Goal: Task Accomplishment & Management: Use online tool/utility

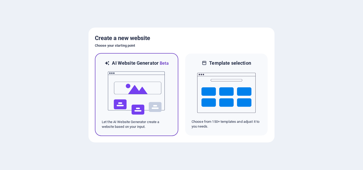
click at [152, 90] on img at bounding box center [136, 93] width 58 height 53
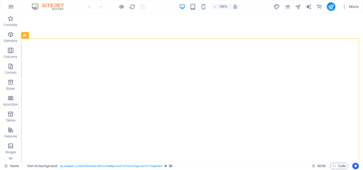
click at [10, 159] on icon at bounding box center [10, 158] width 7 height 7
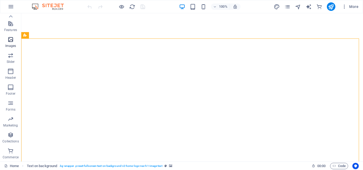
click at [10, 40] on icon "button" at bounding box center [10, 39] width 6 height 6
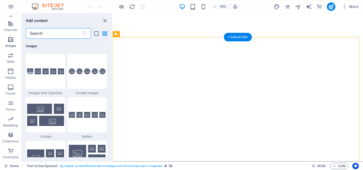
scroll to position [2695, 0]
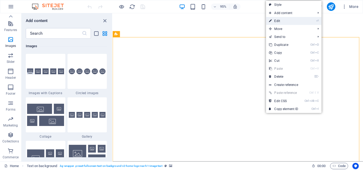
click at [292, 21] on link "⏎ Edit" at bounding box center [284, 21] width 36 height 8
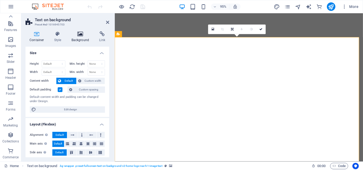
click at [79, 35] on icon at bounding box center [81, 33] width 26 height 5
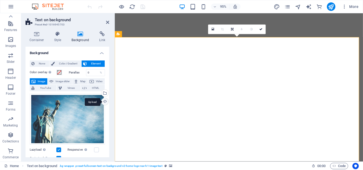
click at [103, 102] on div "Upload" at bounding box center [104, 102] width 8 height 8
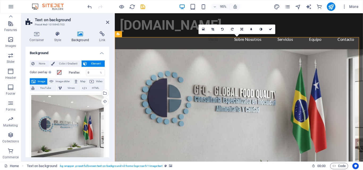
scroll to position [53, 0]
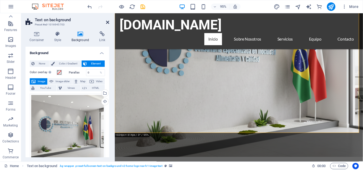
click at [108, 24] on icon at bounding box center [107, 22] width 3 height 4
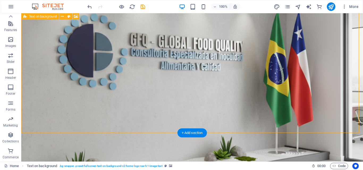
scroll to position [0, 0]
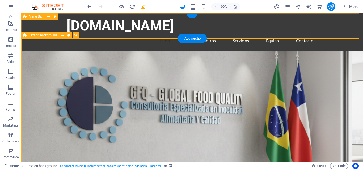
click at [344, 26] on div "[DOMAIN_NAME] Inicio Sobre Nosotros Servicios Equipo Contacto" at bounding box center [192, 32] width 342 height 38
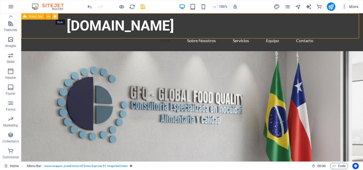
click at [55, 16] on icon at bounding box center [55, 17] width 3 height 6
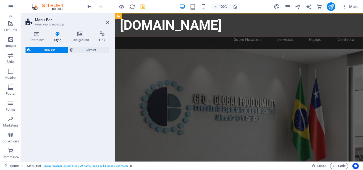
select select "rem"
select select "preset-menu-v2-home-logo-nav-h1-image-text-menu"
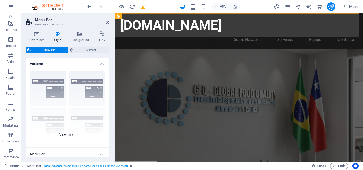
scroll to position [53, 0]
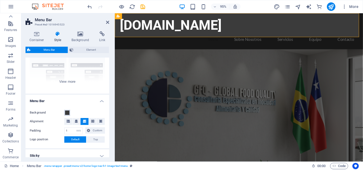
click at [67, 111] on span at bounding box center [67, 113] width 4 height 4
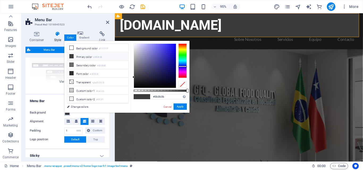
click at [182, 66] on div at bounding box center [182, 61] width 9 height 35
click at [167, 73] on div at bounding box center [155, 66] width 42 height 44
click at [167, 77] on div at bounding box center [155, 66] width 42 height 44
click at [170, 77] on div at bounding box center [155, 66] width 42 height 44
click at [170, 80] on div at bounding box center [155, 66] width 42 height 44
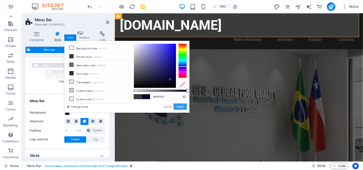
click at [182, 105] on button "Apply" at bounding box center [180, 107] width 13 height 6
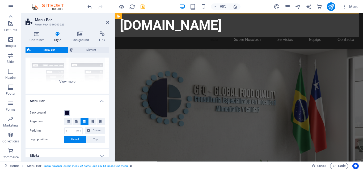
click at [67, 113] on span at bounding box center [67, 113] width 4 height 4
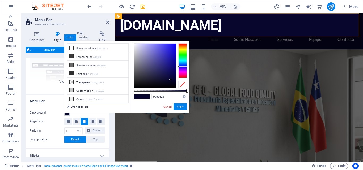
type input "#0d0a4b"
click at [170, 75] on div at bounding box center [155, 66] width 42 height 44
click at [179, 107] on button "Apply" at bounding box center [180, 107] width 13 height 6
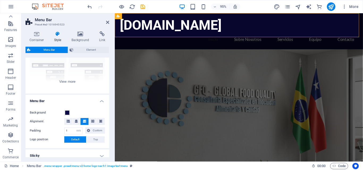
click at [146, 51] on figure at bounding box center [245, 128] width 261 height 154
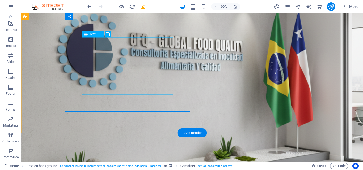
scroll to position [0, 0]
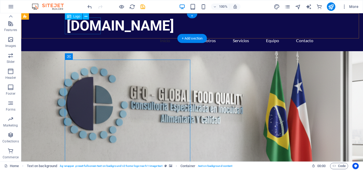
click at [96, 23] on div "[DOMAIN_NAME]" at bounding box center [192, 26] width 251 height 17
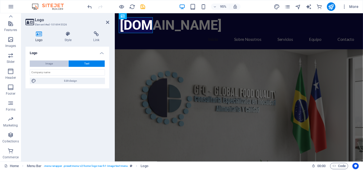
click at [49, 63] on span "Image" at bounding box center [48, 64] width 7 height 6
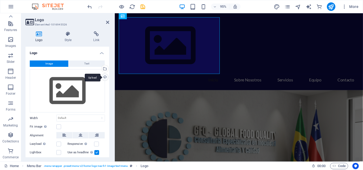
click at [106, 79] on div "Upload" at bounding box center [104, 78] width 8 height 8
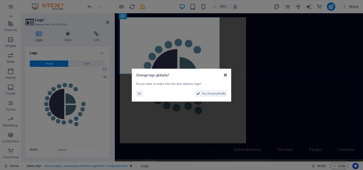
click at [226, 75] on icon at bounding box center [225, 75] width 3 height 4
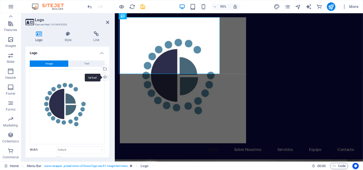
click at [103, 79] on div "Upload" at bounding box center [104, 78] width 8 height 8
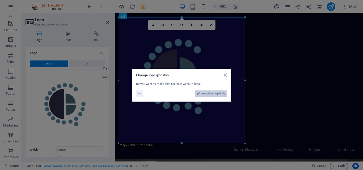
click at [214, 93] on span "Yes, change globally" at bounding box center [214, 94] width 24 height 6
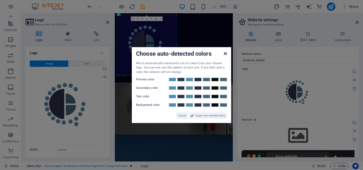
click at [227, 53] on icon at bounding box center [225, 53] width 3 height 4
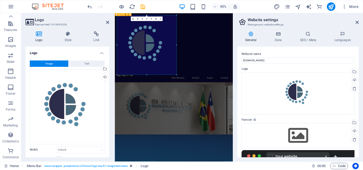
click at [313, 107] on div "Inicio Sobre Nosotros Servicios Equipo Contacto" at bounding box center [246, 90] width 262 height 154
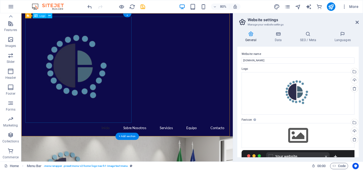
click at [116, 88] on div at bounding box center [153, 84] width 251 height 133
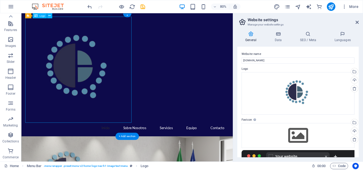
click at [156, 146] on div at bounding box center [153, 84] width 251 height 133
click at [152, 95] on div at bounding box center [153, 84] width 251 height 133
click at [66, 111] on div at bounding box center [153, 84] width 251 height 133
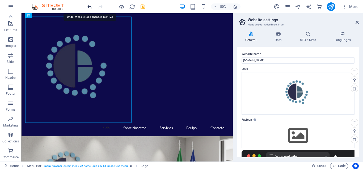
click at [88, 7] on icon "undo" at bounding box center [90, 7] width 6 height 6
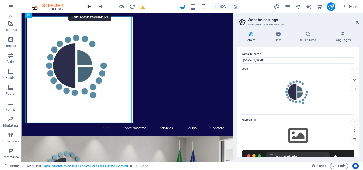
click at [90, 6] on icon "undo" at bounding box center [90, 7] width 6 height 6
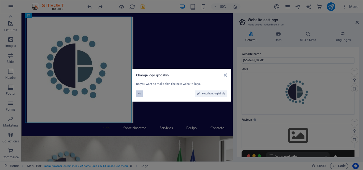
click at [138, 94] on span "No" at bounding box center [139, 94] width 3 height 6
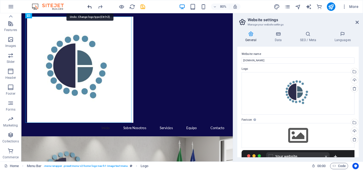
click at [89, 7] on icon "undo" at bounding box center [90, 7] width 6 height 6
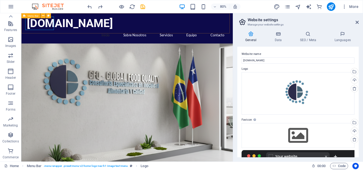
click at [27, 16] on div "Menu Bar" at bounding box center [30, 15] width 19 height 5
click at [44, 26] on div "[DOMAIN_NAME]" at bounding box center [153, 26] width 251 height 17
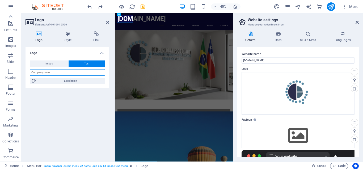
click at [65, 73] on input "text" at bounding box center [67, 72] width 75 height 6
type input "GFQ"
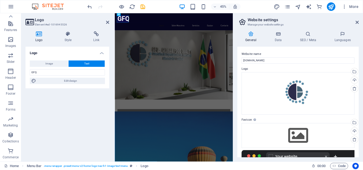
click at [73, 92] on div "Logo Image Text Drag files here, click to choose files or select files from Fil…" at bounding box center [68, 102] width 84 height 111
click at [85, 94] on div "Logo Image Text Drag files here, click to choose files or select files from Fil…" at bounding box center [68, 102] width 84 height 111
click at [359, 22] on icon at bounding box center [357, 22] width 3 height 4
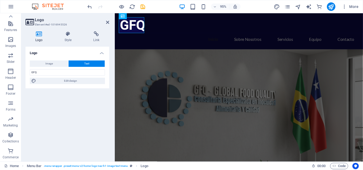
click at [270, 59] on figure at bounding box center [245, 128] width 261 height 154
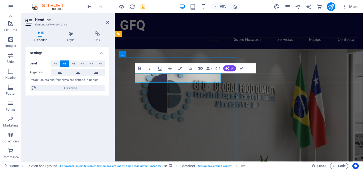
drag, startPoint x: 182, startPoint y: 82, endPoint x: 202, endPoint y: 80, distance: 20.8
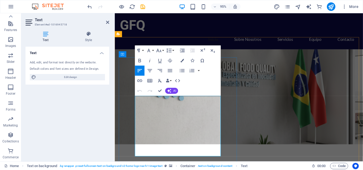
drag, startPoint x: 140, startPoint y: 104, endPoint x: 136, endPoint y: 104, distance: 4.0
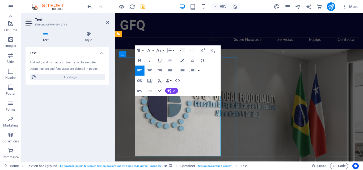
drag, startPoint x: 205, startPoint y: 115, endPoint x: 142, endPoint y: 119, distance: 63.9
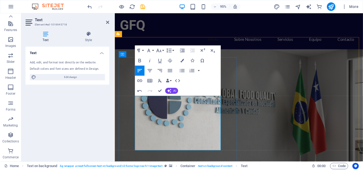
drag, startPoint x: 205, startPoint y: 154, endPoint x: 167, endPoint y: 118, distance: 52.5
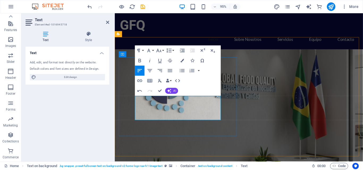
drag, startPoint x: 163, startPoint y: 106, endPoint x: 213, endPoint y: 123, distance: 52.8
click at [170, 72] on icon "button" at bounding box center [170, 70] width 5 height 3
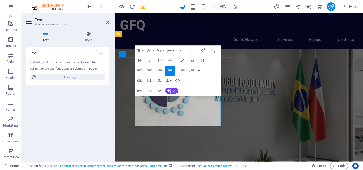
click at [293, 140] on figure at bounding box center [245, 117] width 261 height 132
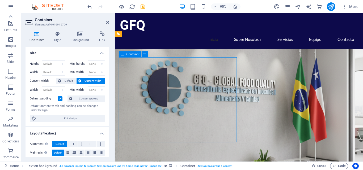
drag, startPoint x: 175, startPoint y: 60, endPoint x: 174, endPoint y: 73, distance: 12.8
click at [246, 109] on figure at bounding box center [245, 117] width 261 height 132
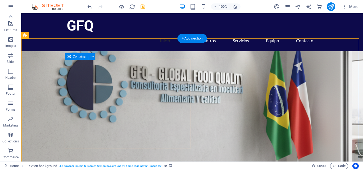
click at [79, 56] on span "Container" at bounding box center [80, 56] width 14 height 3
click at [80, 56] on span "Container" at bounding box center [80, 56] width 14 height 3
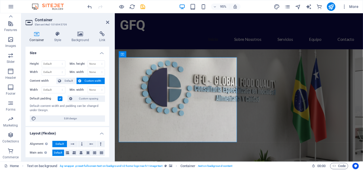
click at [58, 99] on label at bounding box center [60, 98] width 5 height 5
click at [0, 0] on input "Default padding" at bounding box center [0, 0] width 0 height 0
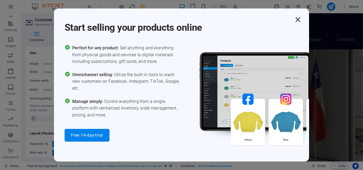
click at [297, 19] on icon "button" at bounding box center [298, 20] width 10 height 10
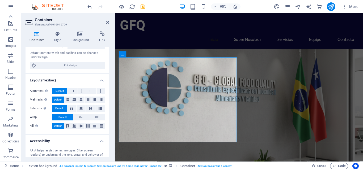
scroll to position [104, 0]
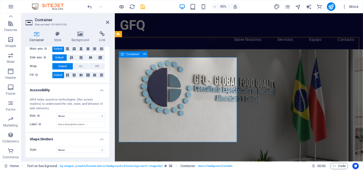
click at [83, 35] on icon at bounding box center [81, 33] width 26 height 5
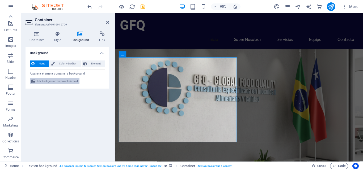
click at [49, 81] on span "Edit background on parent element" at bounding box center [57, 81] width 41 height 6
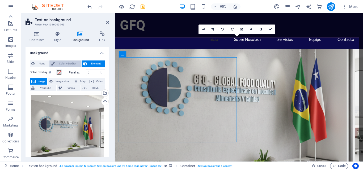
click at [72, 65] on span "Color / Gradient" at bounding box center [67, 64] width 23 height 6
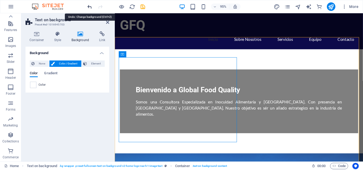
click at [90, 5] on icon "undo" at bounding box center [90, 7] width 6 height 6
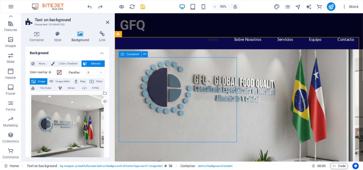
click at [145, 54] on icon at bounding box center [145, 54] width 3 height 5
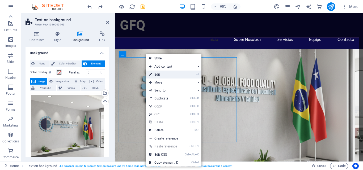
click at [157, 74] on link "⏎ Edit" at bounding box center [164, 75] width 36 height 8
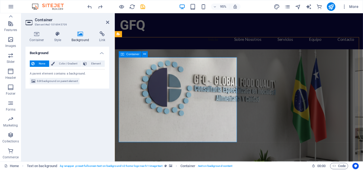
drag, startPoint x: 174, startPoint y: 59, endPoint x: 174, endPoint y: 67, distance: 7.4
click at [174, 67] on div "Bienvenido a Global Food Quality Somos una Consultora Especializada en Inocuida…" at bounding box center [245, 172] width 261 height 242
click at [35, 38] on h4 "Container" at bounding box center [38, 36] width 25 height 11
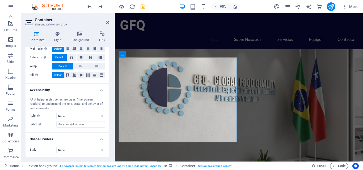
click at [266, 115] on figure at bounding box center [245, 117] width 261 height 132
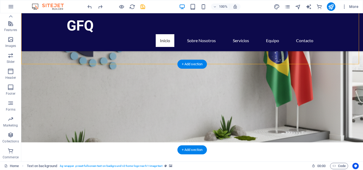
scroll to position [106, 0]
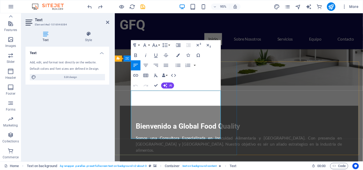
drag, startPoint x: 148, startPoint y: 97, endPoint x: 137, endPoint y: 98, distance: 10.2
drag, startPoint x: 189, startPoint y: 143, endPoint x: 191, endPoint y: 99, distance: 43.7
click at [167, 67] on icon "button" at bounding box center [166, 65] width 5 height 3
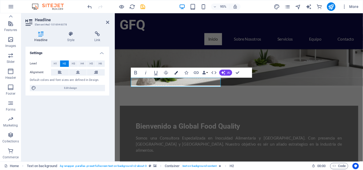
click at [175, 74] on icon "button" at bounding box center [175, 72] width 3 height 3
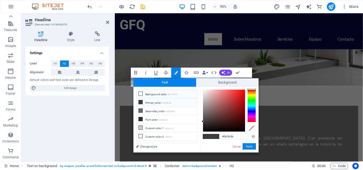
click at [140, 92] on icon at bounding box center [141, 94] width 4 height 4
type input "#ffffff"
click at [247, 147] on button "Apply" at bounding box center [249, 147] width 13 height 6
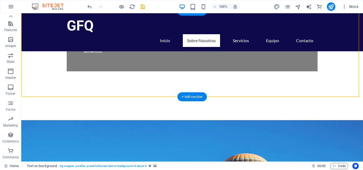
scroll to position [159, 0]
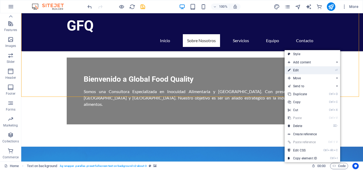
click at [295, 70] on link "⏎ Edit" at bounding box center [303, 70] width 36 height 8
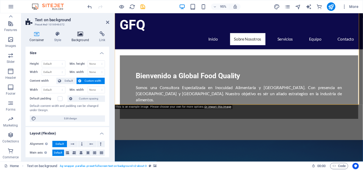
click at [79, 33] on icon at bounding box center [81, 33] width 26 height 5
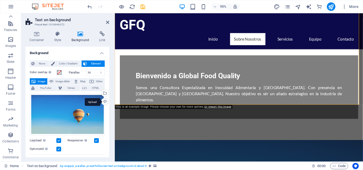
click at [102, 101] on div "Upload" at bounding box center [104, 102] width 8 height 8
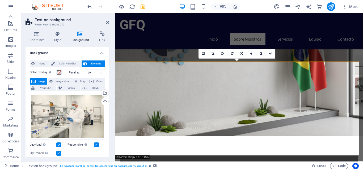
scroll to position [106, 0]
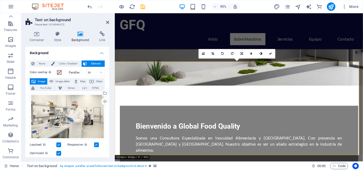
click at [107, 23] on icon at bounding box center [107, 22] width 3 height 4
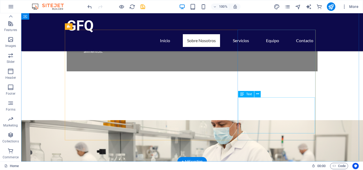
scroll to position [266, 0]
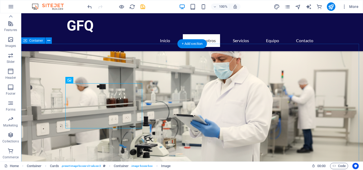
scroll to position [213, 0]
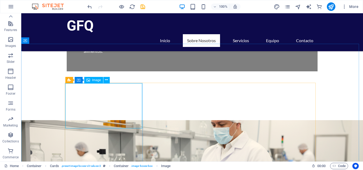
click at [97, 79] on span "Image" at bounding box center [96, 80] width 9 height 3
